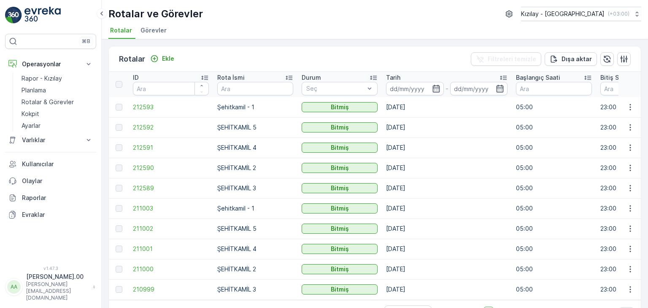
click at [158, 57] on icon "Ekle" at bounding box center [154, 58] width 8 height 8
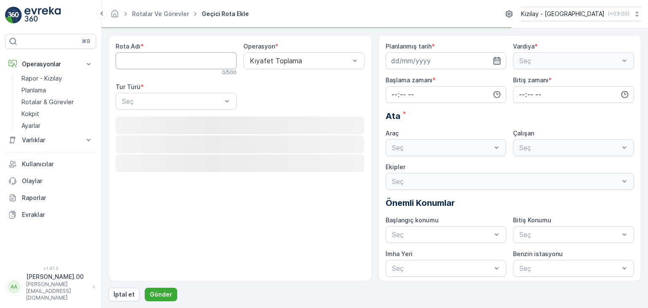
click at [182, 66] on Adı "Rota Adı" at bounding box center [176, 60] width 121 height 17
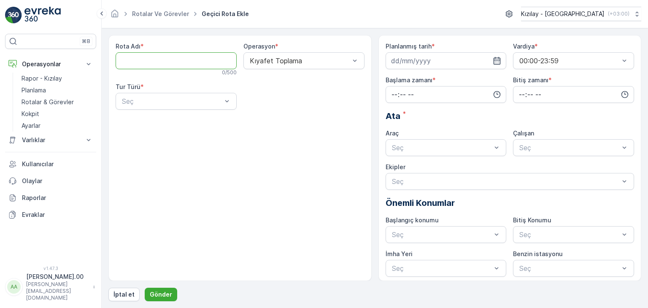
type Adı "ŞEHİTKAMİL 3"
click at [189, 107] on div "Seç" at bounding box center [176, 101] width 121 height 17
click at [188, 119] on div "Statik" at bounding box center [176, 122] width 111 height 8
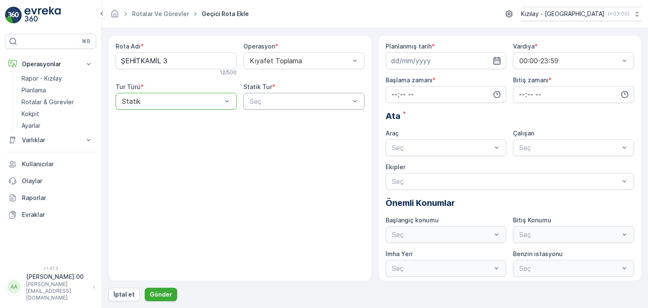
click at [246, 97] on div "Seç" at bounding box center [303, 101] width 121 height 17
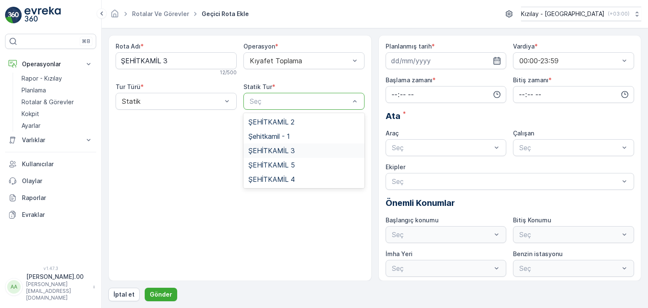
click at [289, 152] on span "ŞEHİTKAMİL 3" at bounding box center [271, 151] width 46 height 8
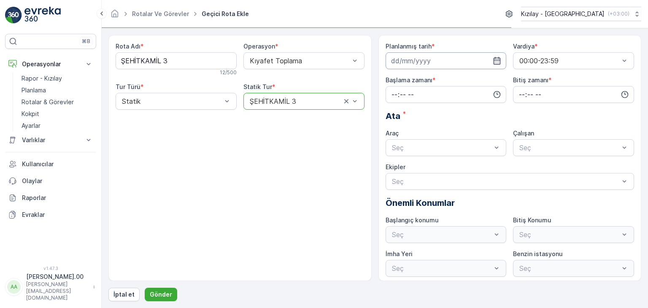
click at [500, 59] on input at bounding box center [446, 60] width 121 height 17
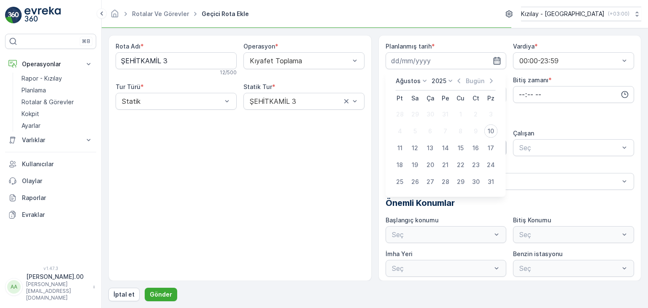
click at [400, 146] on div "11" at bounding box center [399, 147] width 13 height 13
type input "[DATE]"
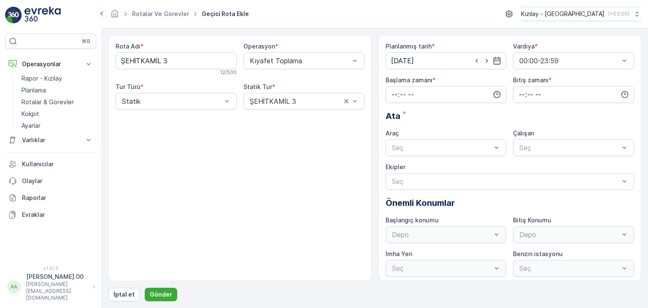
click at [498, 94] on icon "button" at bounding box center [497, 94] width 8 height 8
click at [395, 154] on span "04" at bounding box center [395, 158] width 8 height 8
click at [395, 166] on span "05" at bounding box center [395, 169] width 8 height 8
type input "05:00"
click at [557, 85] on div "Bitiş zamanı *" at bounding box center [573, 89] width 121 height 27
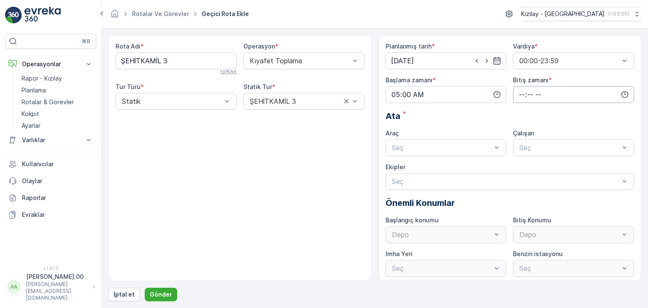
click at [553, 86] on input "time" at bounding box center [573, 94] width 121 height 17
click at [524, 179] on span "23" at bounding box center [521, 179] width 7 height 8
type input "23:00"
click at [419, 168] on span "06 DCG 629" at bounding box center [411, 168] width 40 height 8
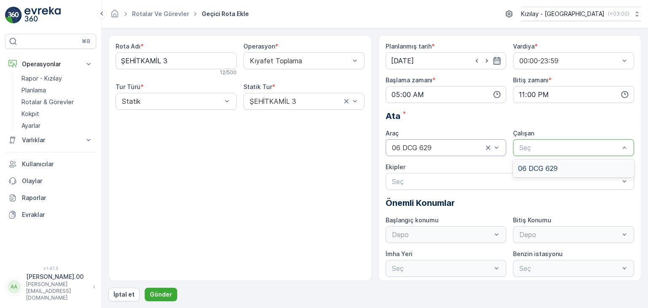
click at [541, 149] on div at bounding box center [569, 148] width 102 height 8
drag, startPoint x: 533, startPoint y: 167, endPoint x: 504, endPoint y: 176, distance: 30.4
click at [532, 167] on span "06 DCG 629" at bounding box center [538, 168] width 40 height 8
click at [159, 294] on p "Gönder" at bounding box center [161, 294] width 22 height 8
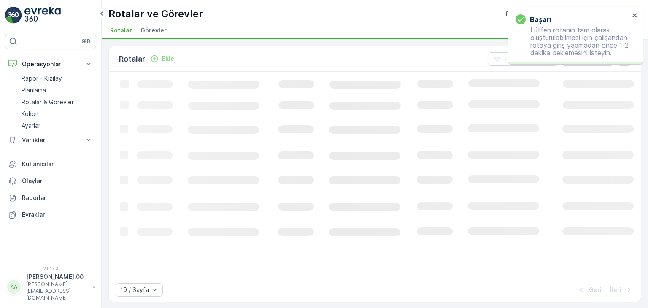
click at [171, 61] on p "Ekle" at bounding box center [168, 58] width 12 height 8
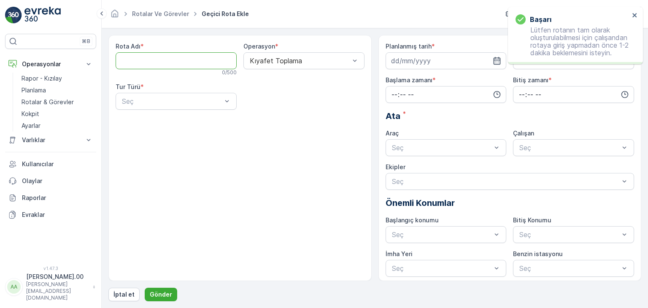
click at [176, 56] on Adı "Rota Adı" at bounding box center [176, 60] width 121 height 17
type Adı "ŞEHİTKAMİL 2"
click at [182, 98] on div at bounding box center [172, 101] width 102 height 8
click at [179, 113] on div "Statik Dinamik" at bounding box center [176, 129] width 121 height 32
click at [181, 118] on div "Statik" at bounding box center [176, 122] width 111 height 8
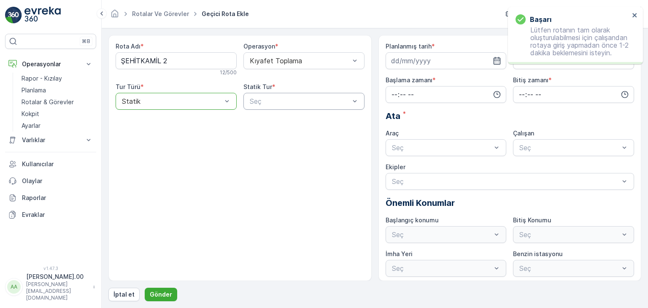
click at [259, 108] on div "Seç" at bounding box center [303, 101] width 121 height 17
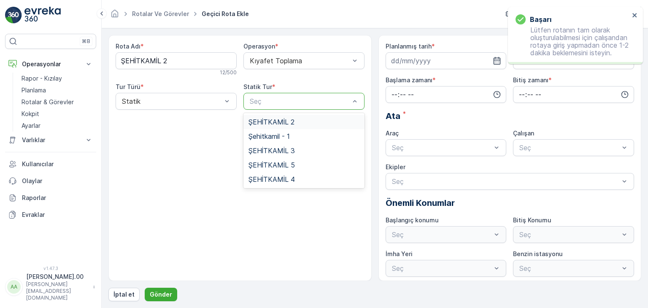
click at [282, 120] on span "ŞEHİTKAMİL 2" at bounding box center [271, 122] width 46 height 8
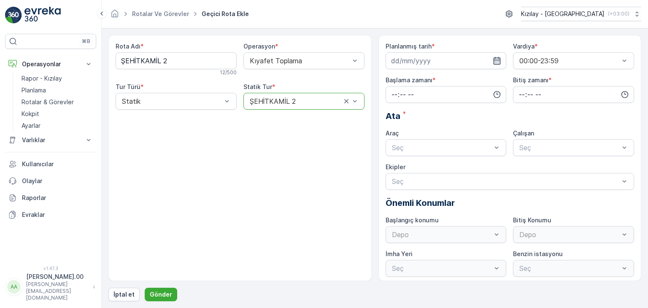
click at [497, 59] on icon "button" at bounding box center [497, 61] width 8 height 8
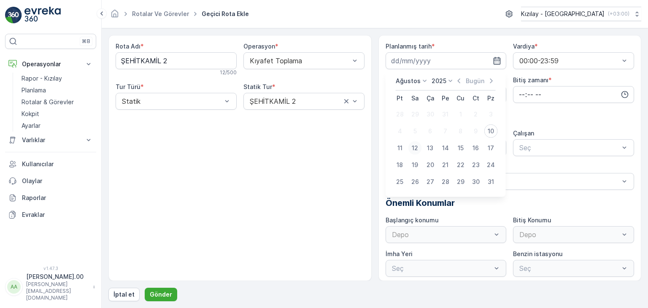
click at [415, 151] on div "12" at bounding box center [414, 147] width 13 height 13
type input "[DATE]"
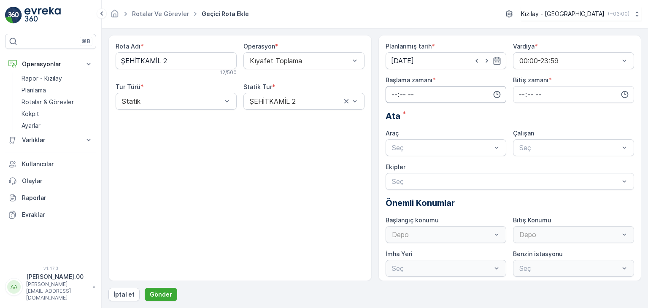
click at [479, 90] on input "time" at bounding box center [446, 94] width 121 height 17
click at [393, 169] on span "05" at bounding box center [395, 169] width 8 height 8
type input "05:00"
click at [570, 88] on input "time" at bounding box center [573, 94] width 121 height 17
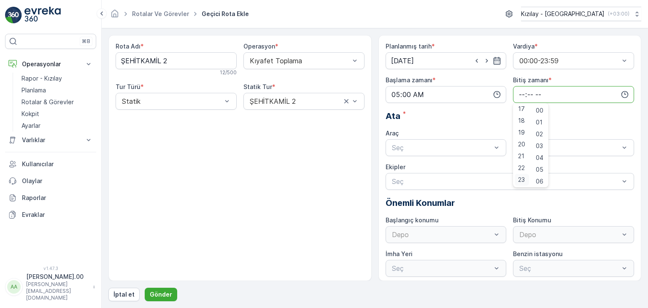
click at [523, 180] on span "23" at bounding box center [521, 179] width 7 height 8
type input "23:00"
click at [422, 144] on div at bounding box center [442, 148] width 102 height 8
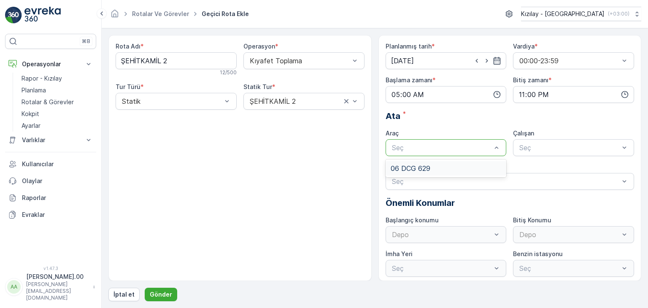
click at [431, 163] on div "06 DCG 629" at bounding box center [446, 168] width 121 height 14
click at [572, 140] on div "Seç" at bounding box center [573, 147] width 121 height 17
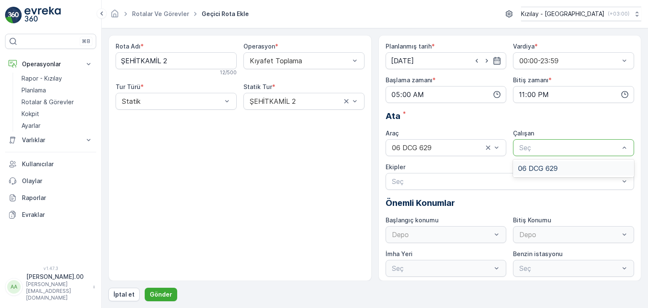
click at [555, 166] on span "06 DCG 629" at bounding box center [538, 168] width 40 height 8
click at [166, 297] on p "Gönder" at bounding box center [161, 294] width 22 height 8
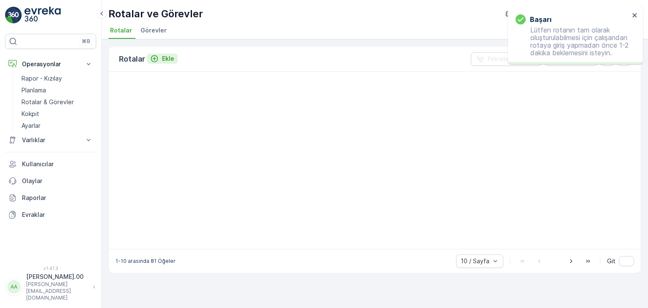
click at [156, 60] on icon "Ekle" at bounding box center [154, 58] width 7 height 7
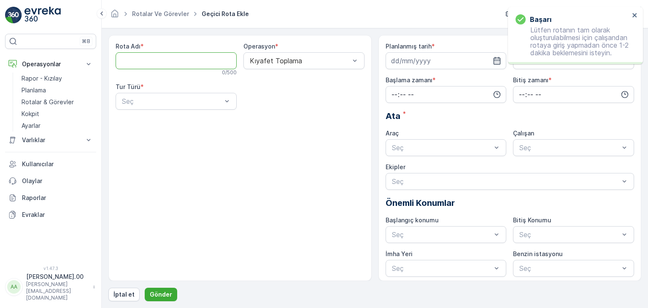
click at [195, 63] on Adı "Rota Adı" at bounding box center [176, 60] width 121 height 17
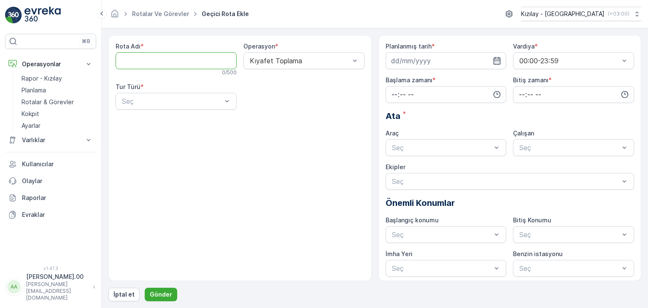
click at [131, 62] on Adı "Rota Adı" at bounding box center [176, 60] width 121 height 17
type Adı "ŞEHİTKAMİL 4"
click at [183, 106] on div "Seç" at bounding box center [176, 101] width 121 height 17
click at [182, 118] on div "Statik" at bounding box center [176, 122] width 111 height 8
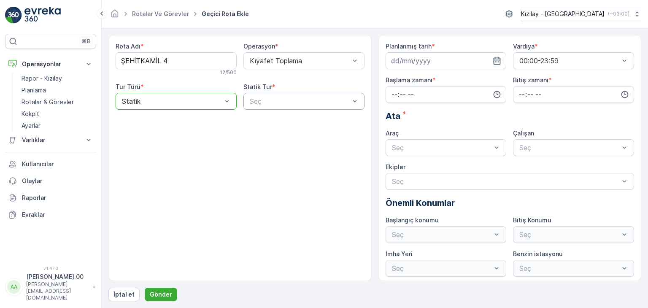
click at [275, 102] on div at bounding box center [300, 101] width 102 height 8
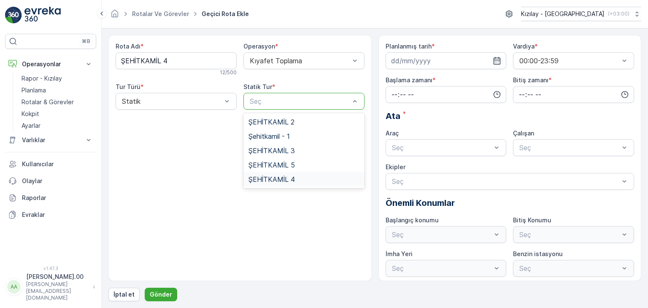
click at [305, 181] on div "ŞEHİTKAMİL 4" at bounding box center [303, 179] width 111 height 8
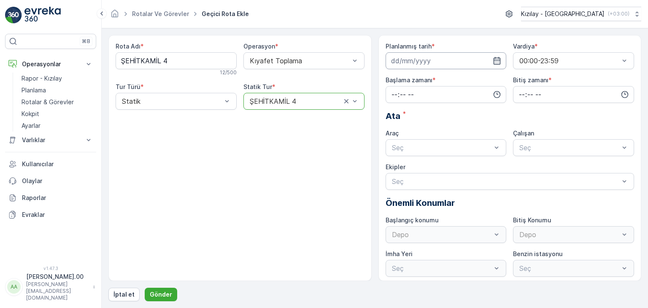
click at [490, 58] on input at bounding box center [446, 60] width 121 height 17
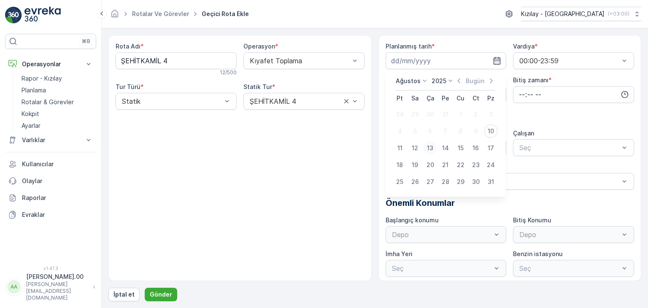
click at [430, 150] on div "13" at bounding box center [429, 147] width 13 height 13
type input "[DATE]"
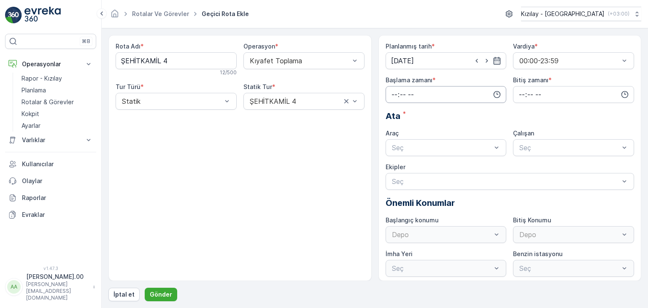
click at [442, 92] on input "time" at bounding box center [446, 94] width 121 height 17
click at [396, 166] on span "05" at bounding box center [395, 168] width 8 height 8
type input "05:00"
click at [528, 93] on input "time" at bounding box center [573, 94] width 121 height 17
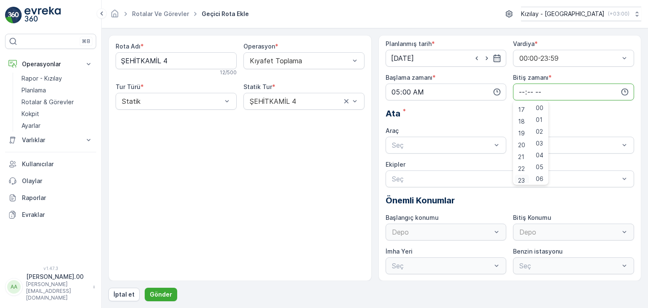
scroll to position [202, 0]
click at [520, 179] on span "23" at bounding box center [521, 177] width 7 height 8
type input "23:00"
click at [453, 149] on div "Seç" at bounding box center [446, 145] width 121 height 17
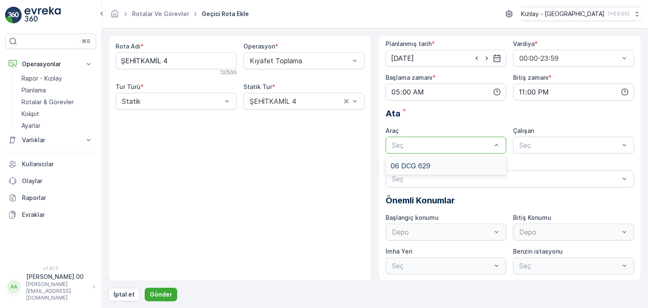
click at [461, 172] on div "06 DCG 629" at bounding box center [446, 166] width 121 height 14
click at [539, 141] on div at bounding box center [569, 145] width 102 height 8
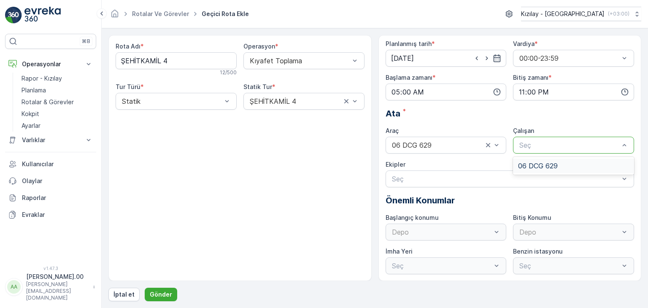
click at [531, 164] on span "06 DCG 629" at bounding box center [538, 166] width 40 height 8
click at [158, 291] on p "Gönder" at bounding box center [161, 294] width 22 height 8
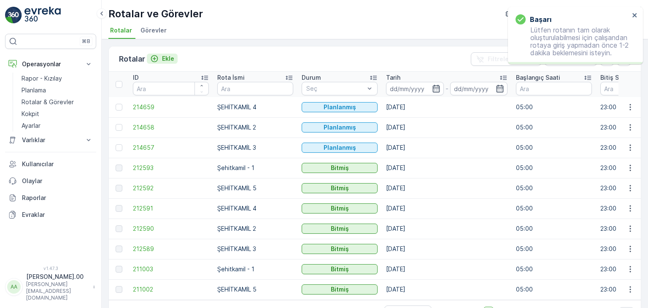
click at [158, 54] on icon "Ekle" at bounding box center [154, 58] width 8 height 8
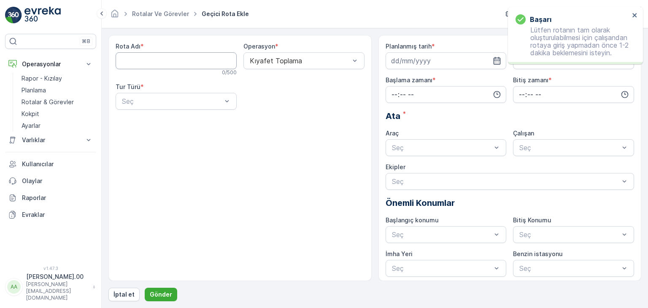
click at [158, 58] on Adı "Rota Adı" at bounding box center [176, 60] width 121 height 17
type Adı "ŞEHİTKAMİL 5"
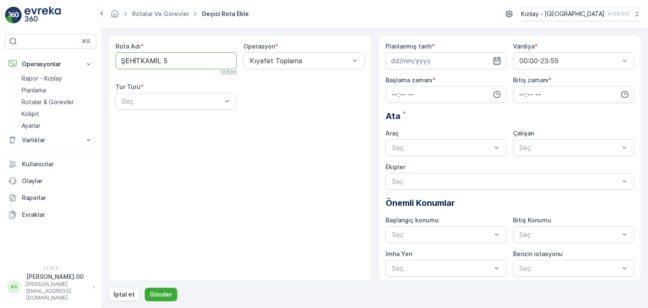
drag, startPoint x: 186, startPoint y: 99, endPoint x: 186, endPoint y: 110, distance: 10.6
click at [187, 99] on div at bounding box center [172, 101] width 102 height 8
click at [185, 113] on div "Statik Dinamik" at bounding box center [176, 129] width 121 height 32
click at [185, 116] on div "Statik" at bounding box center [176, 122] width 121 height 14
drag, startPoint x: 277, startPoint y: 83, endPoint x: 272, endPoint y: 105, distance: 22.5
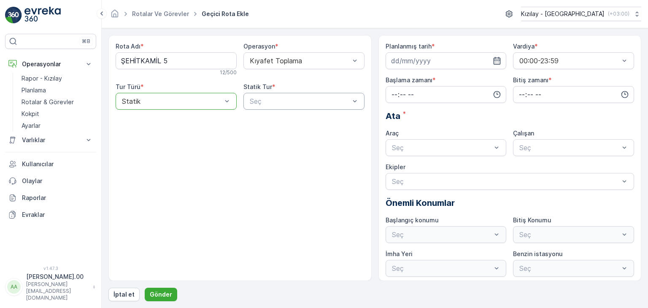
click at [277, 83] on div "Statik Tur *" at bounding box center [303, 87] width 121 height 8
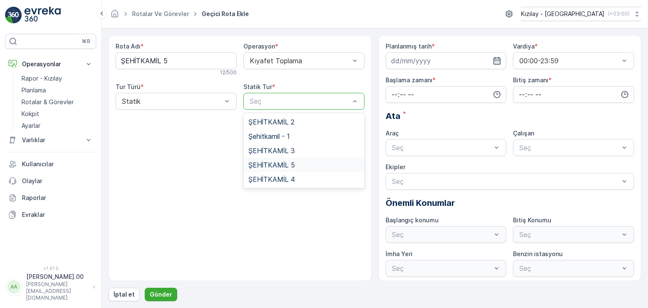
click at [297, 167] on div "ŞEHİTKAMİL 5" at bounding box center [303, 165] width 111 height 8
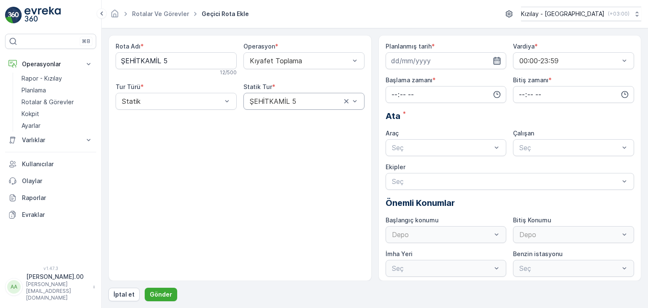
click at [493, 62] on icon "button" at bounding box center [496, 61] width 7 height 8
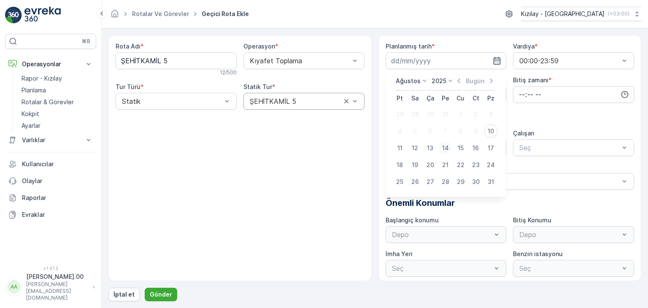
click at [448, 149] on div "14" at bounding box center [445, 147] width 13 height 13
type input "[DATE]"
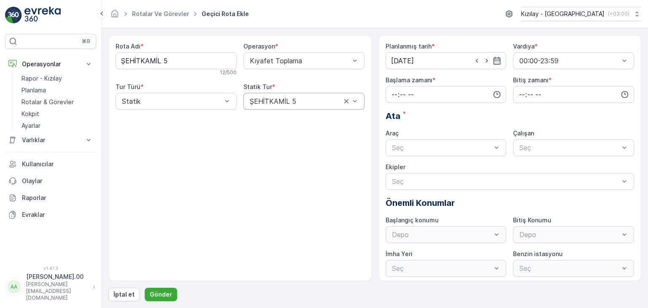
click at [412, 107] on div "Planlanmış tarih * [DATE] Vardiya * 00:00-23:59 Başlama zamanı * Bitiş zamanı *…" at bounding box center [510, 159] width 249 height 235
click at [414, 97] on input "time" at bounding box center [446, 94] width 121 height 17
click at [394, 170] on span "05" at bounding box center [395, 169] width 8 height 8
type input "05:00"
click at [550, 94] on input "time" at bounding box center [573, 94] width 121 height 17
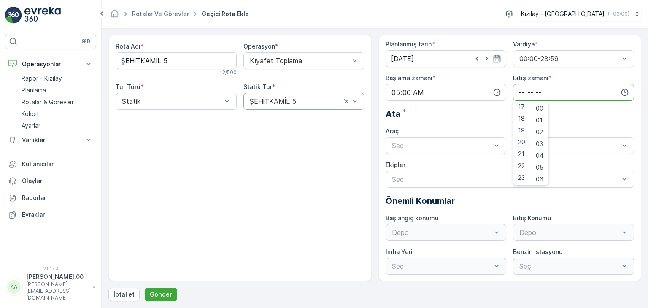
scroll to position [3, 0]
click at [518, 178] on span "23" at bounding box center [521, 177] width 7 height 8
type input "23:00"
click at [473, 152] on div "Seç" at bounding box center [446, 145] width 121 height 17
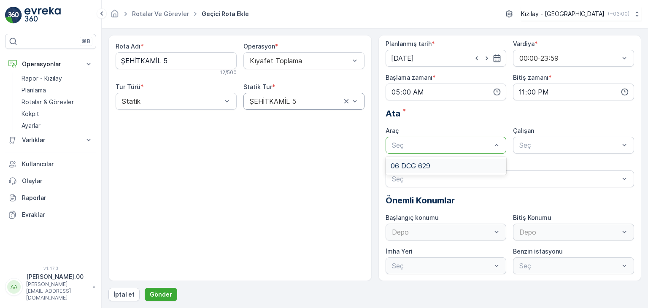
click at [472, 164] on div "06 DCG 629" at bounding box center [446, 166] width 111 height 8
click at [547, 143] on div at bounding box center [569, 145] width 102 height 8
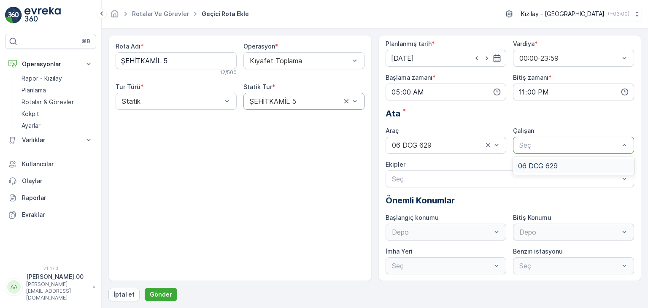
click at [539, 171] on div "06 DCG 629" at bounding box center [573, 166] width 121 height 14
click at [164, 290] on p "Gönder" at bounding box center [161, 294] width 22 height 8
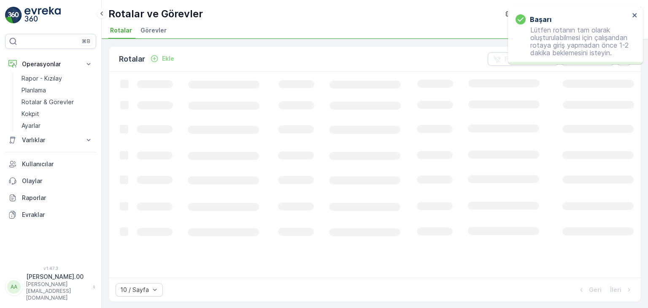
click at [167, 54] on p "Ekle" at bounding box center [168, 58] width 12 height 8
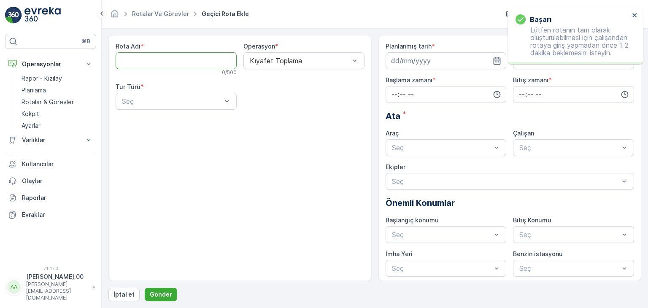
click at [192, 66] on Adı "Rota Adı" at bounding box center [176, 60] width 121 height 17
type Adı "Şehitkamil - 1"
drag, startPoint x: 194, startPoint y: 105, endPoint x: 195, endPoint y: 110, distance: 4.7
click at [197, 119] on div "Statik" at bounding box center [176, 122] width 111 height 8
click at [265, 100] on div at bounding box center [300, 101] width 102 height 8
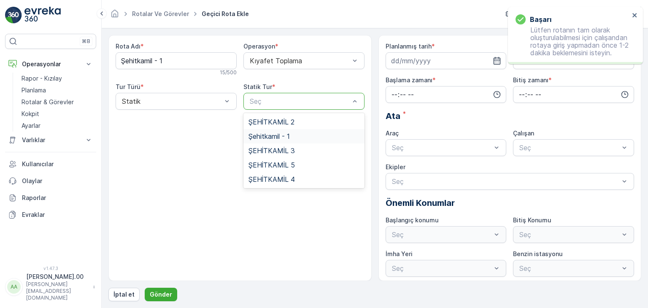
click at [284, 129] on div "Şehitkamil - 1" at bounding box center [303, 136] width 121 height 14
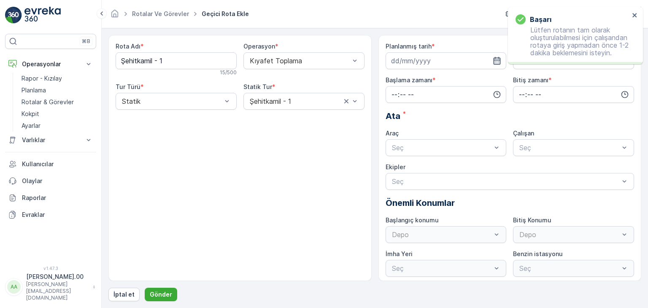
click at [493, 58] on icon "button" at bounding box center [496, 61] width 7 height 8
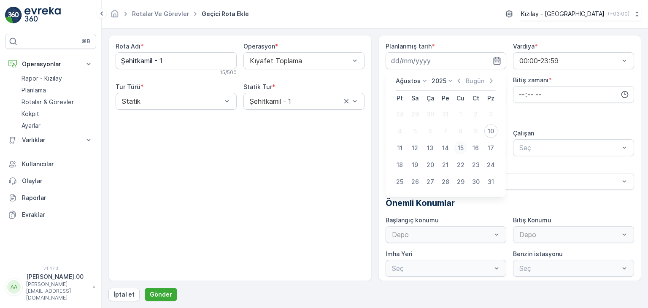
click at [461, 148] on div "15" at bounding box center [460, 147] width 13 height 13
type input "[DATE]"
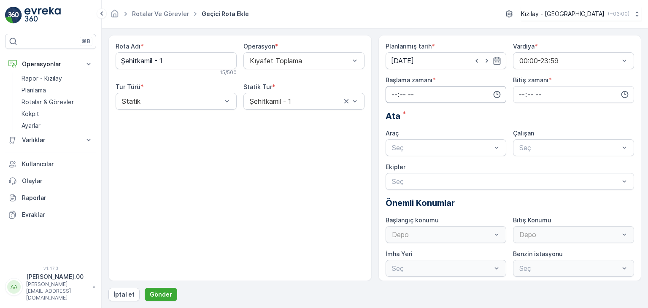
click at [477, 96] on input "time" at bounding box center [446, 94] width 121 height 17
click at [397, 166] on span "05" at bounding box center [395, 169] width 8 height 8
type input "05:00"
click at [545, 84] on div "Bitiş zamanı *" at bounding box center [573, 89] width 121 height 27
click at [542, 92] on input "time" at bounding box center [573, 94] width 121 height 17
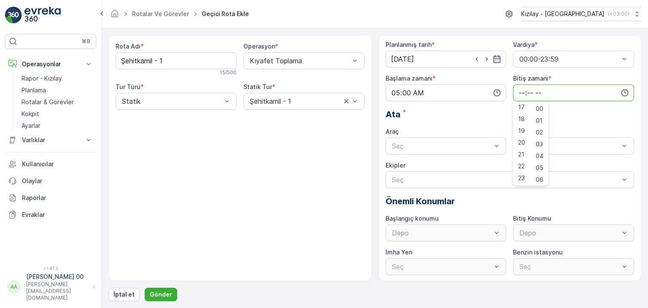
scroll to position [3, 0]
drag, startPoint x: 528, startPoint y: 178, endPoint x: 519, endPoint y: 175, distance: 9.5
click at [528, 178] on ul "00 01 02 03 04 05 06 07 08 09 10 11 12 13 14 15 16 17 18 19 20 21 22 23" at bounding box center [522, 142] width 18 height 81
click at [515, 174] on div "23" at bounding box center [522, 177] width 14 height 12
type input "23:00"
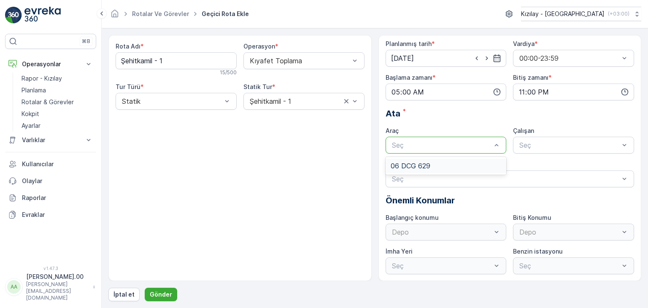
click at [478, 141] on div at bounding box center [442, 145] width 102 height 8
click at [480, 162] on div "06 DCG 629" at bounding box center [446, 166] width 111 height 8
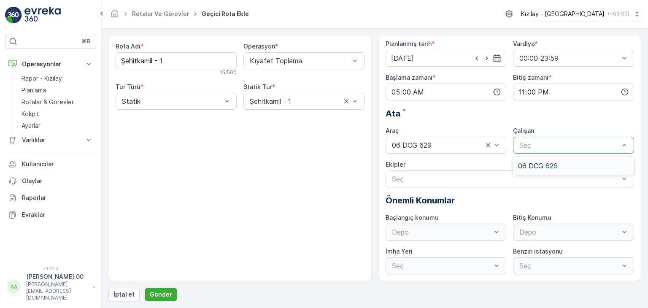
click at [538, 159] on div "06 DCG 629" at bounding box center [573, 166] width 121 height 14
click at [167, 292] on p "Gönder" at bounding box center [161, 294] width 22 height 8
